Goal: Information Seeking & Learning: Learn about a topic

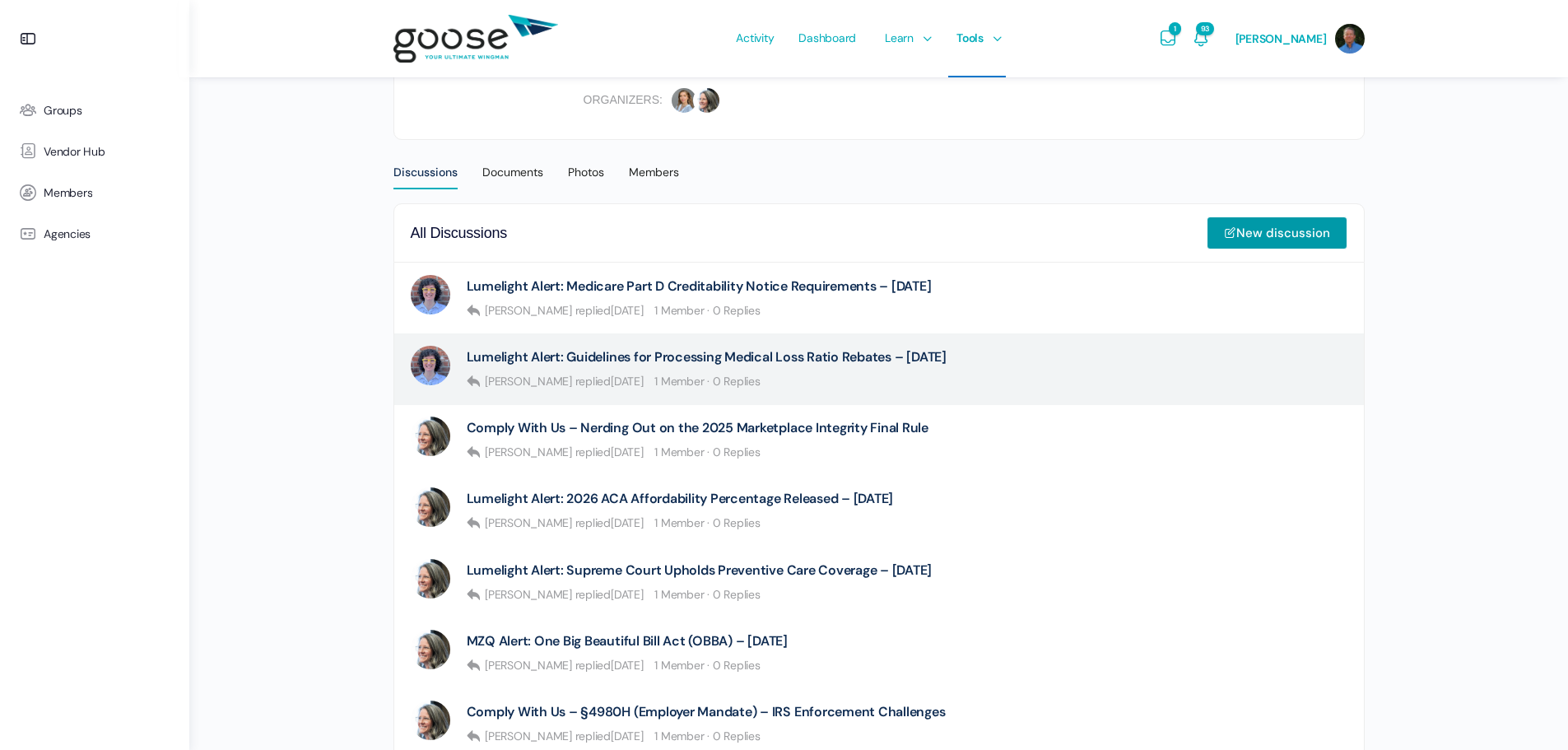
scroll to position [412, 0]
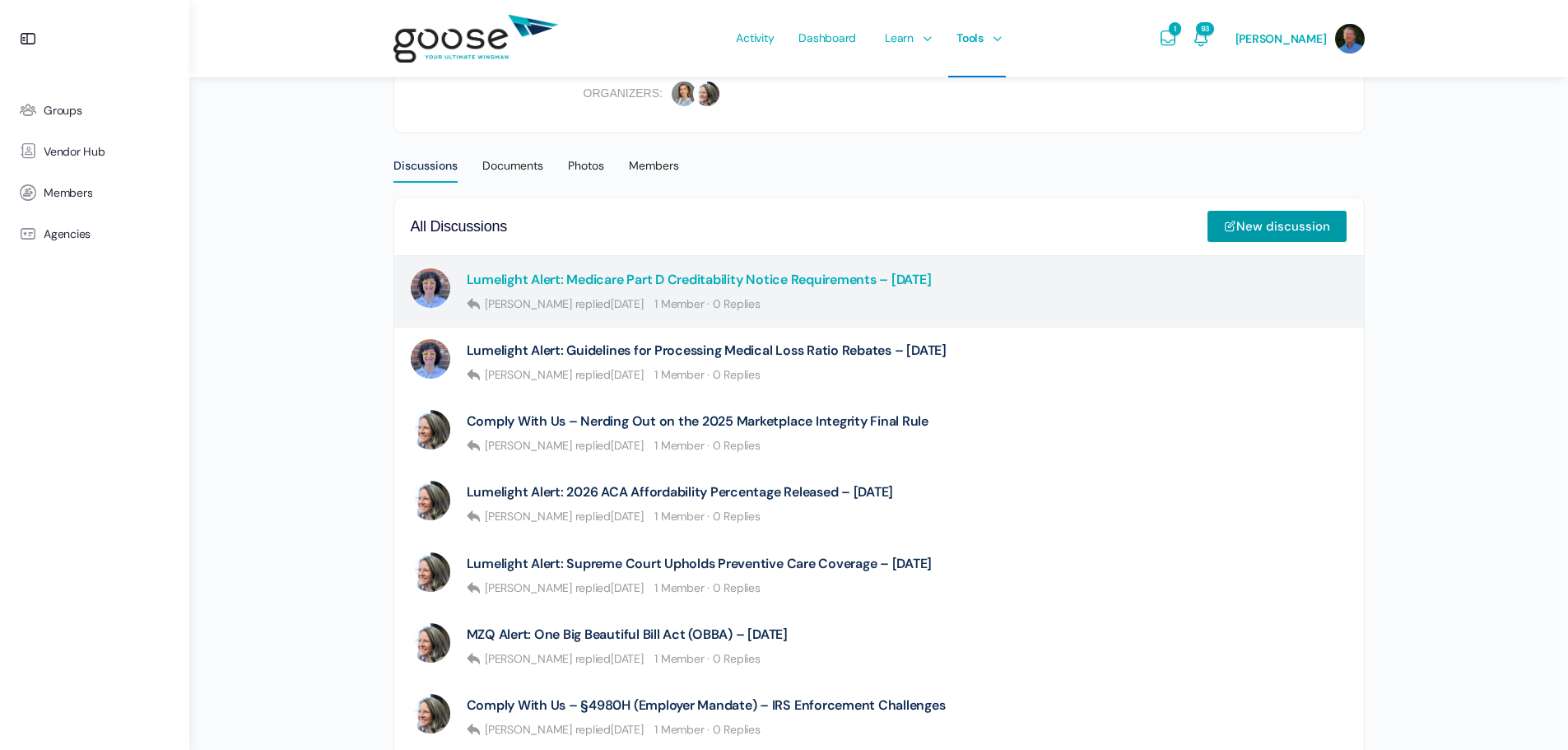
click at [784, 276] on link "Lumelight Alert: Medicare Part D Creditability Notice Requirements – [DATE]" at bounding box center [698, 279] width 465 height 16
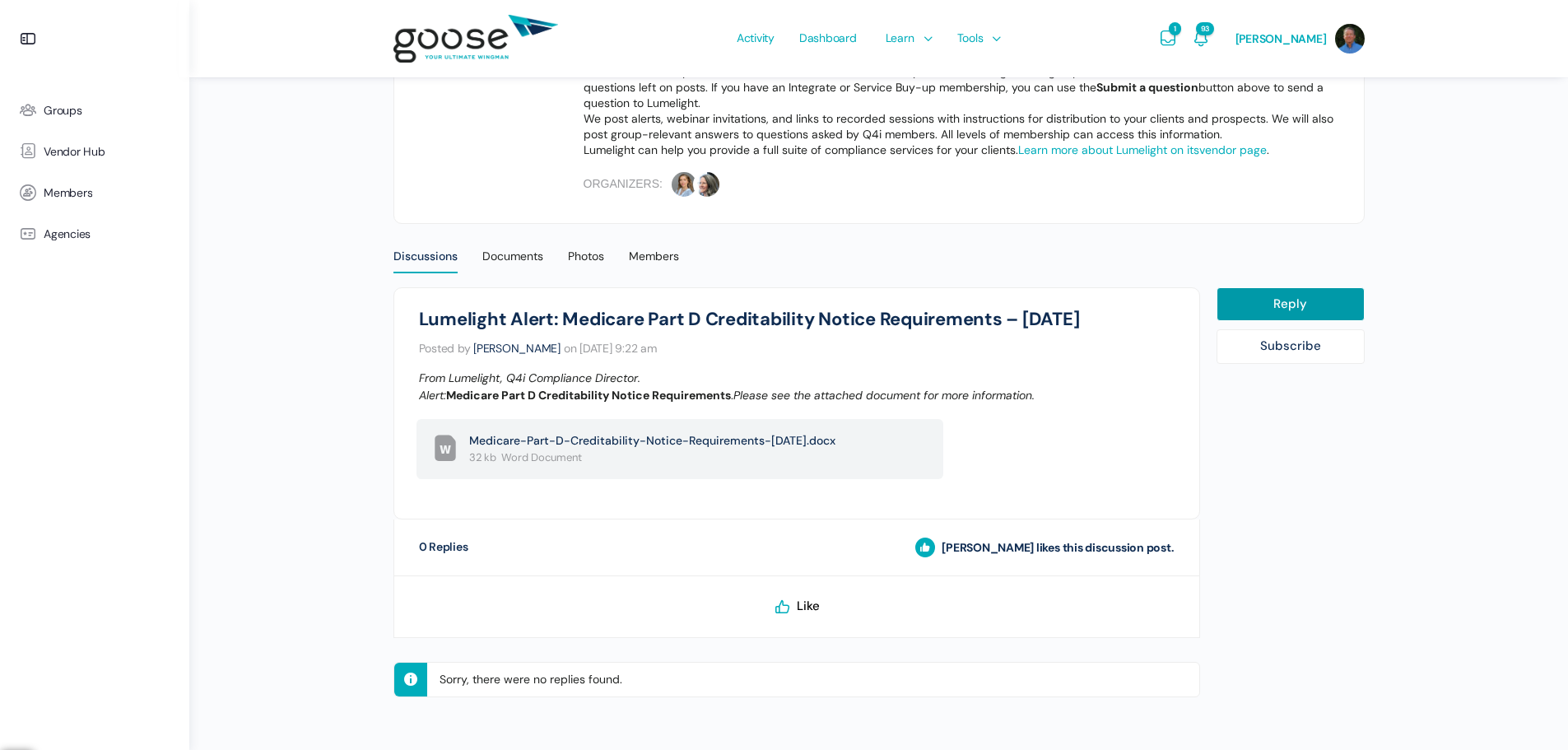
scroll to position [321, 0]
click at [652, 440] on span "Medicare-Part-D-Creditability-Notice-Requirements-[DATE].docx" at bounding box center [669, 440] width 401 height 17
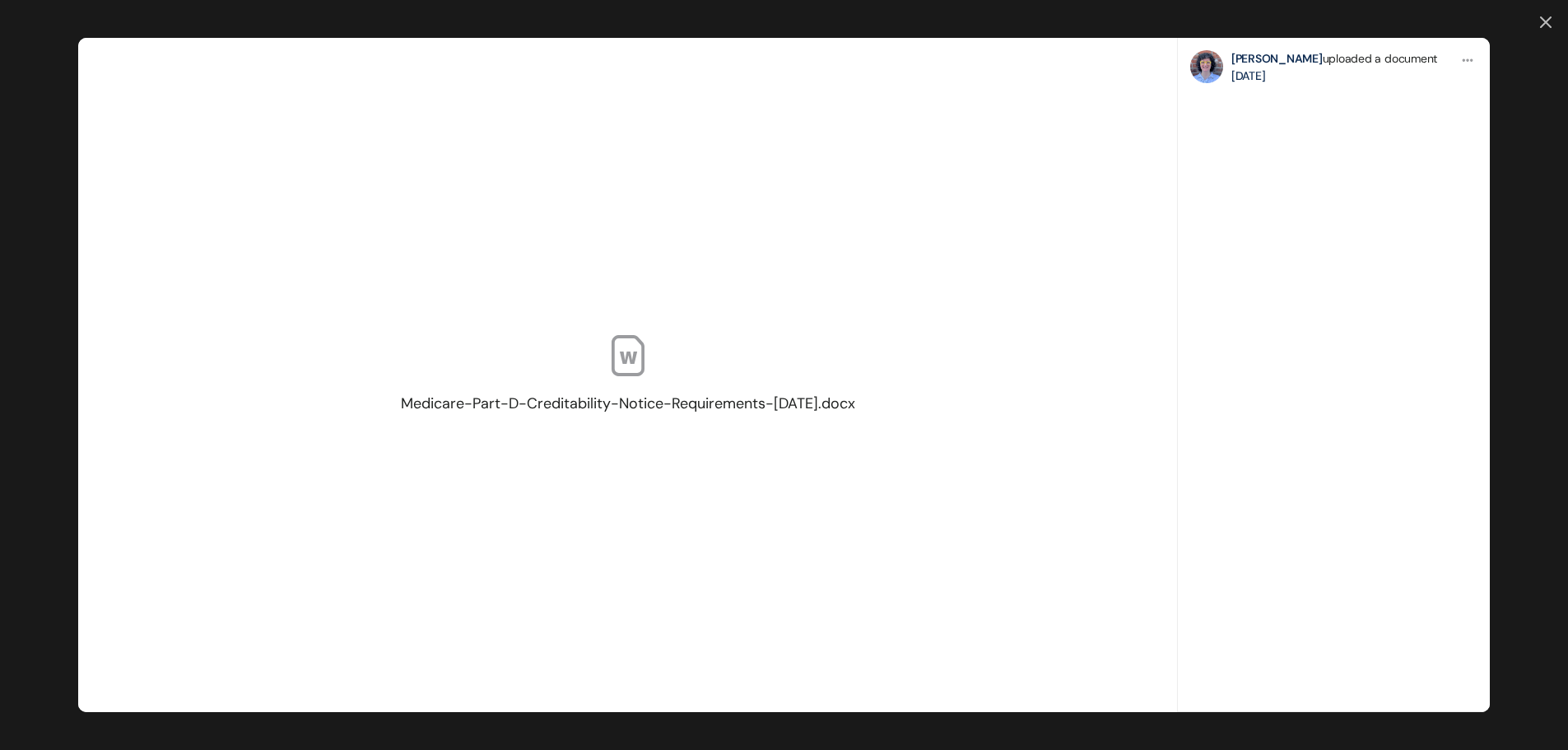
scroll to position [0, 0]
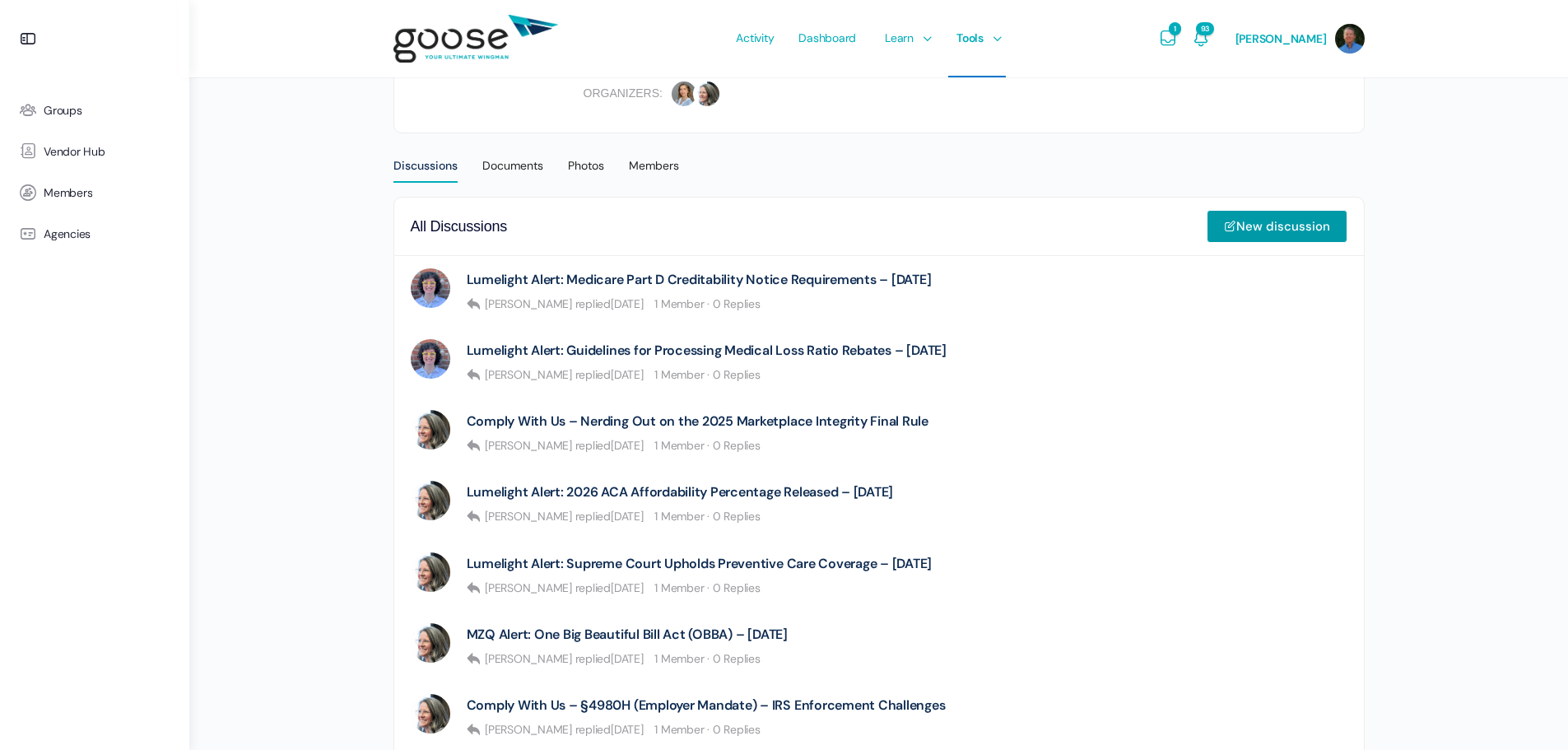
scroll to position [412, 0]
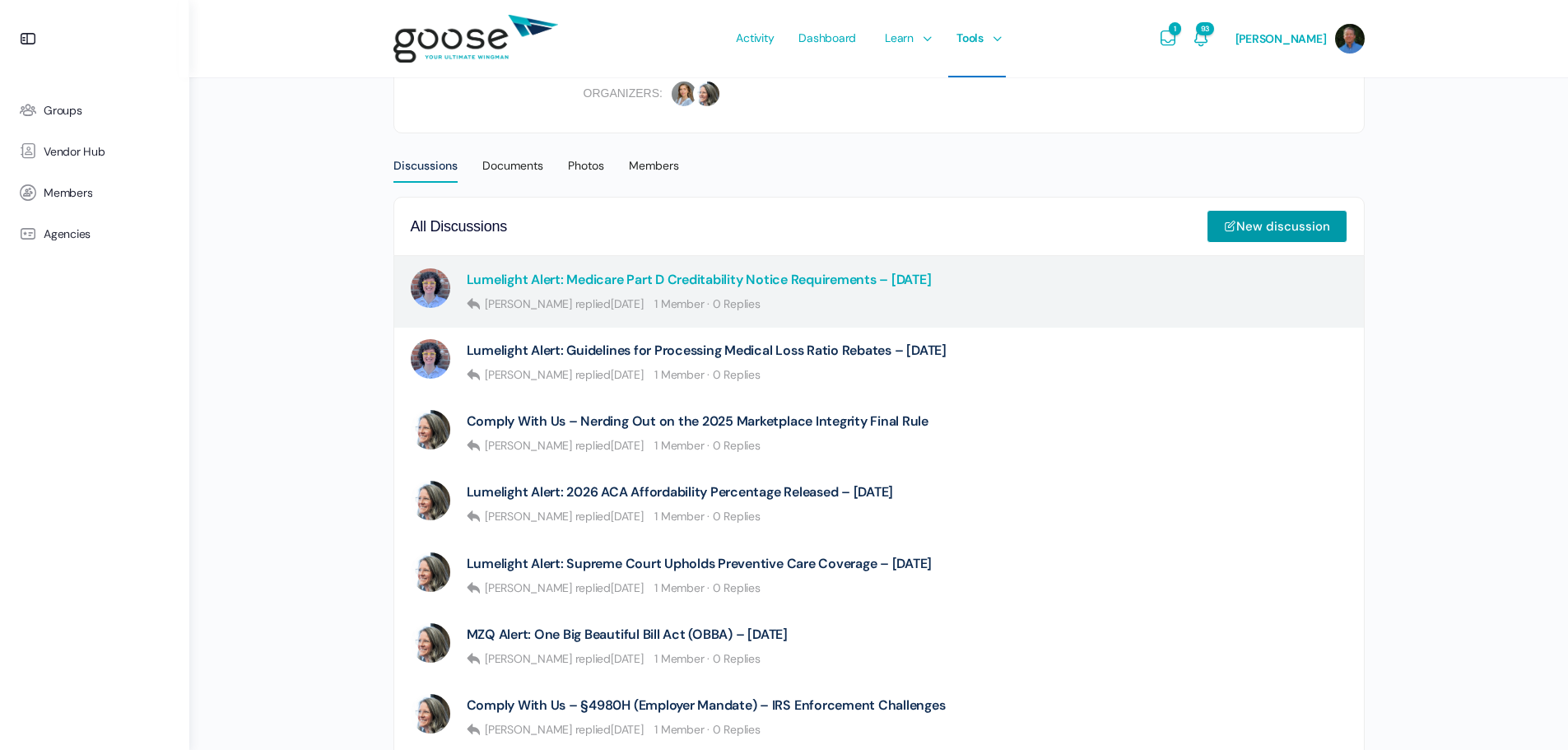
click at [591, 279] on link "Lumelight Alert: Medicare Part D Creditability Notice Requirements – [DATE]" at bounding box center [698, 279] width 465 height 16
